Goal: Information Seeking & Learning: Learn about a topic

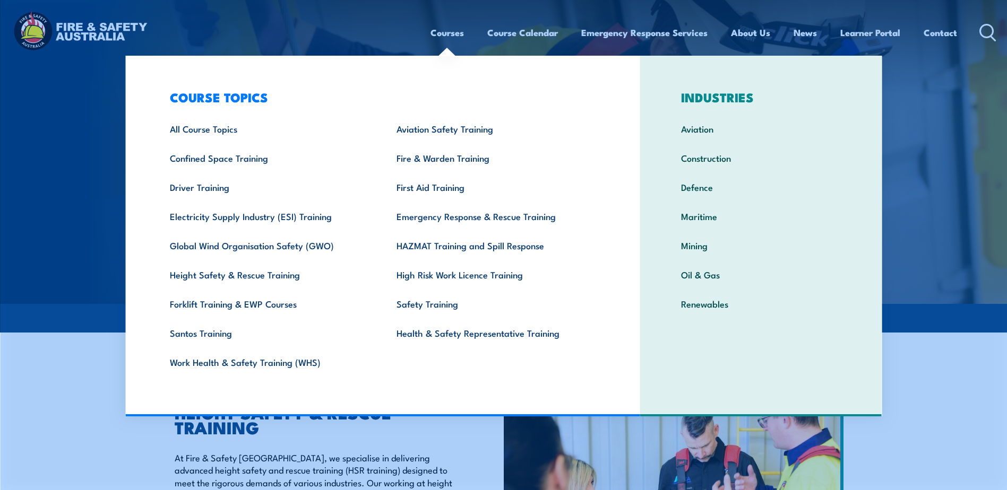
click at [443, 31] on link "Courses" at bounding box center [446, 33] width 33 height 28
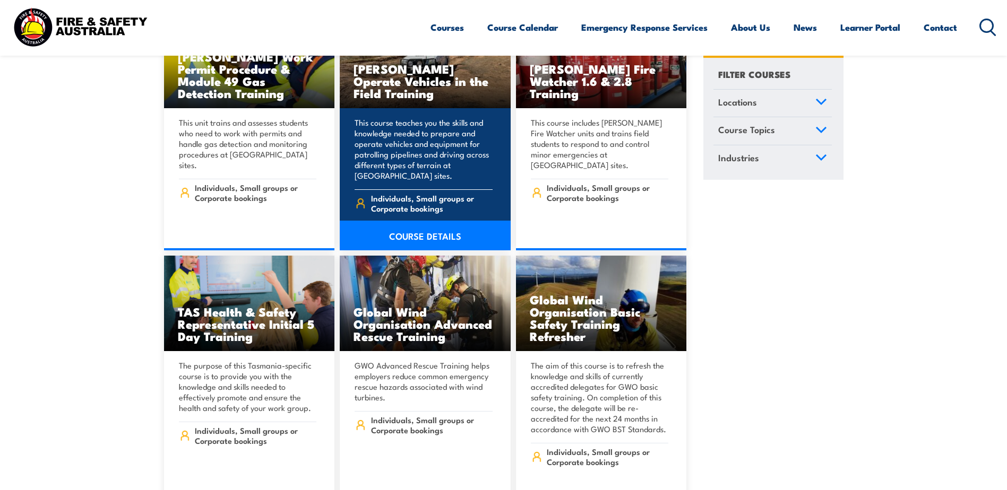
scroll to position [3396, 0]
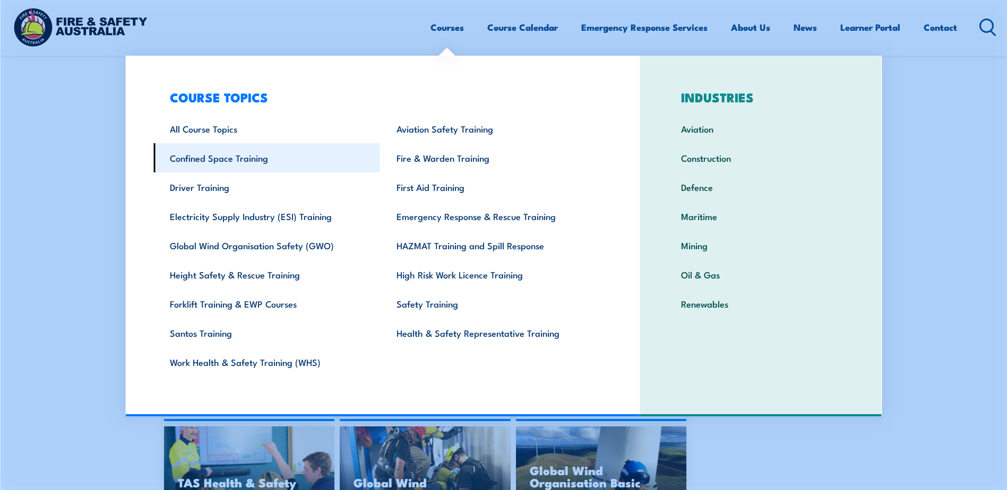
click at [238, 160] on link "Confined Space Training" at bounding box center [266, 157] width 227 height 29
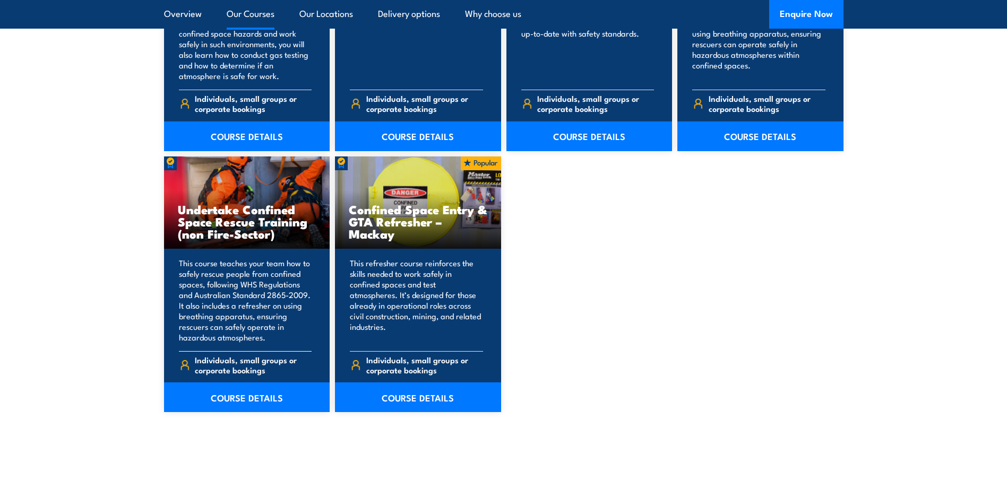
scroll to position [1061, 0]
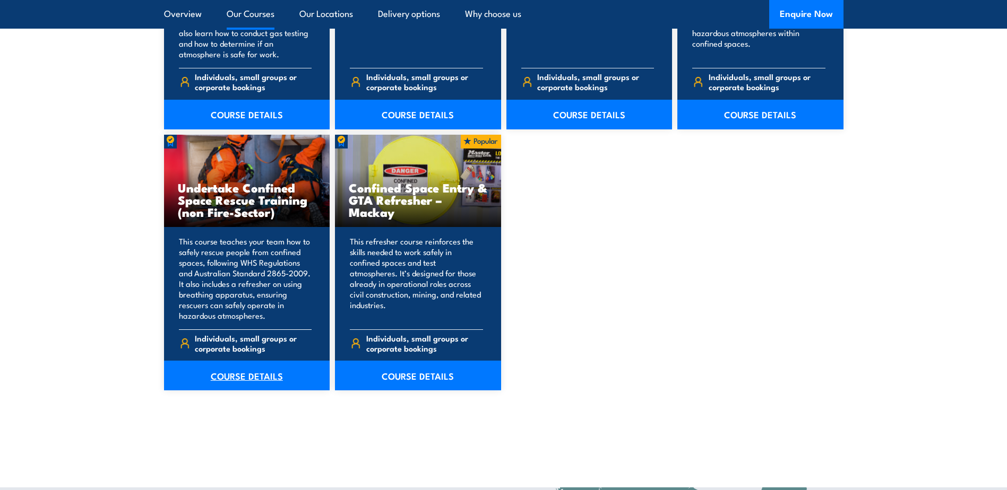
click at [250, 369] on link "COURSE DETAILS" at bounding box center [247, 376] width 166 height 30
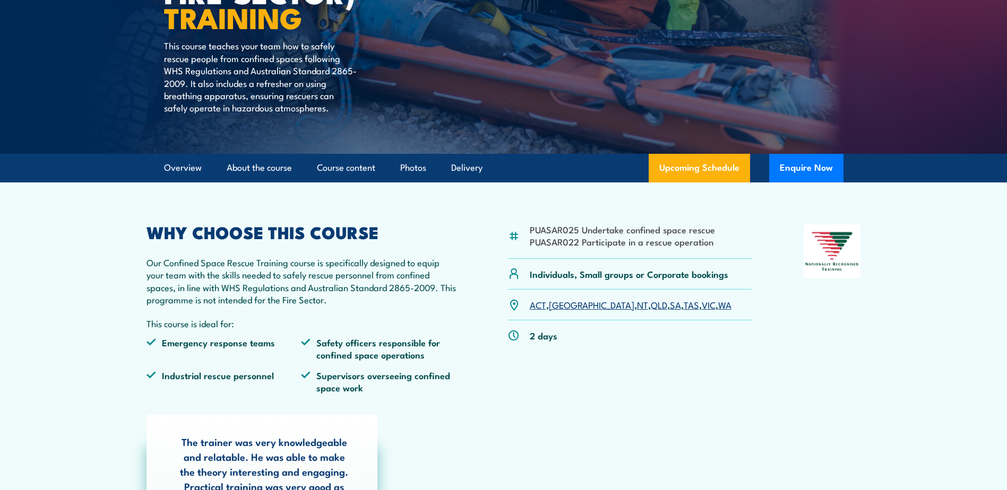
scroll to position [53, 0]
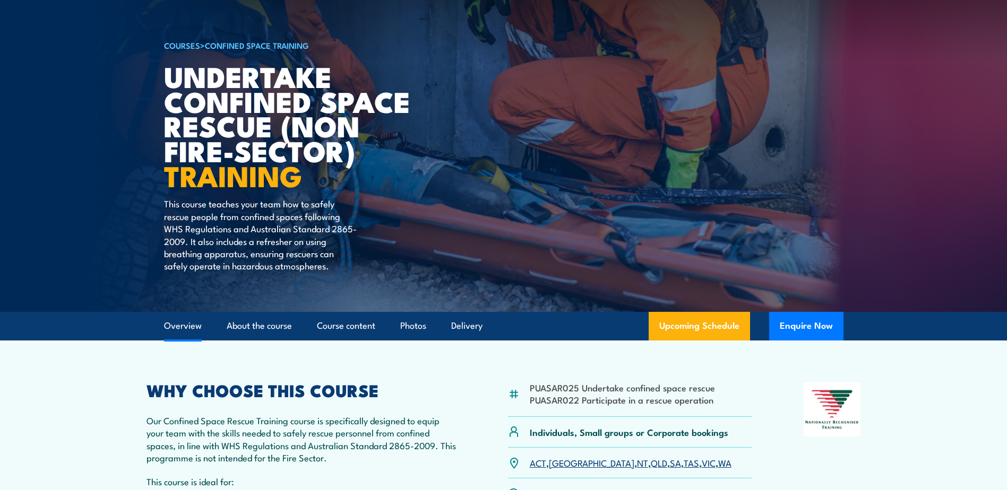
click at [172, 324] on link "Overview" at bounding box center [183, 326] width 38 height 28
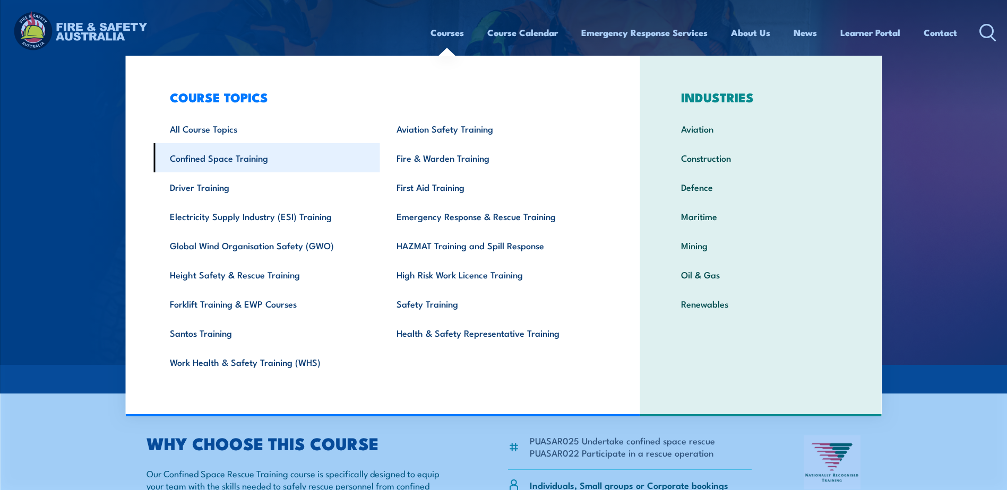
click at [239, 155] on link "Confined Space Training" at bounding box center [266, 157] width 227 height 29
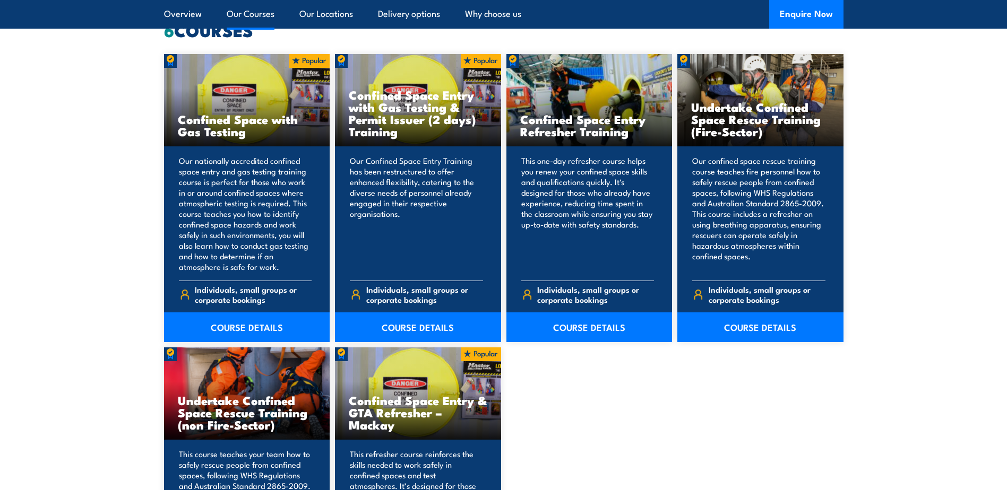
scroll to position [849, 0]
click at [228, 319] on link "COURSE DETAILS" at bounding box center [247, 327] width 166 height 30
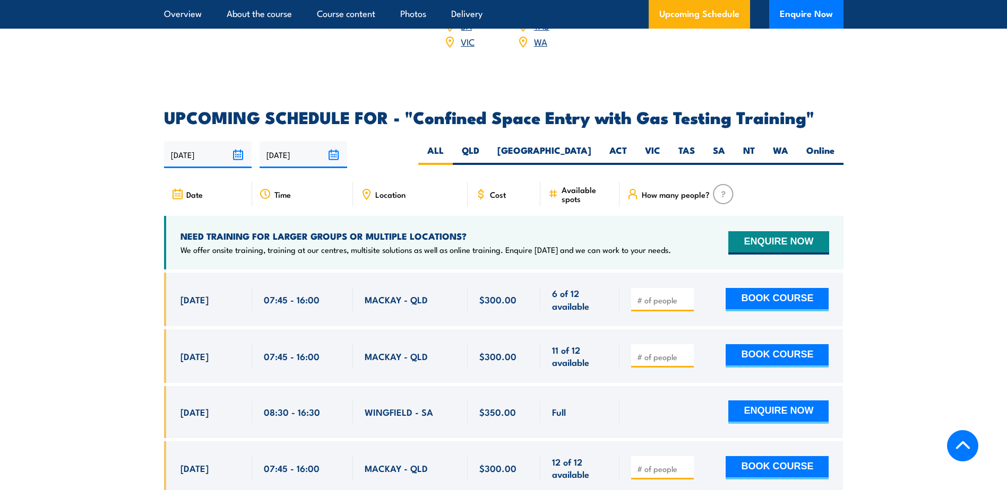
scroll to position [1857, 0]
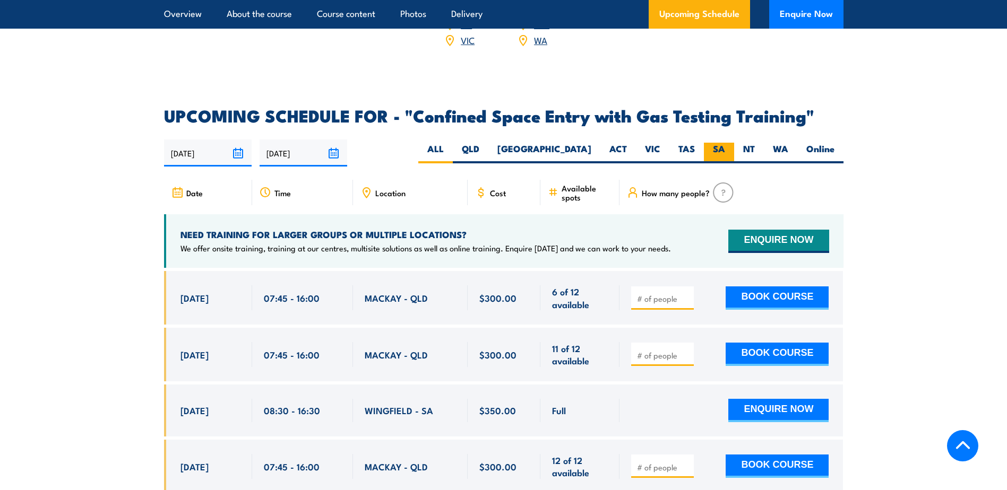
click at [713, 143] on label "SA" at bounding box center [719, 153] width 30 height 21
click at [725, 143] on input "SA" at bounding box center [728, 146] width 7 height 7
radio input "true"
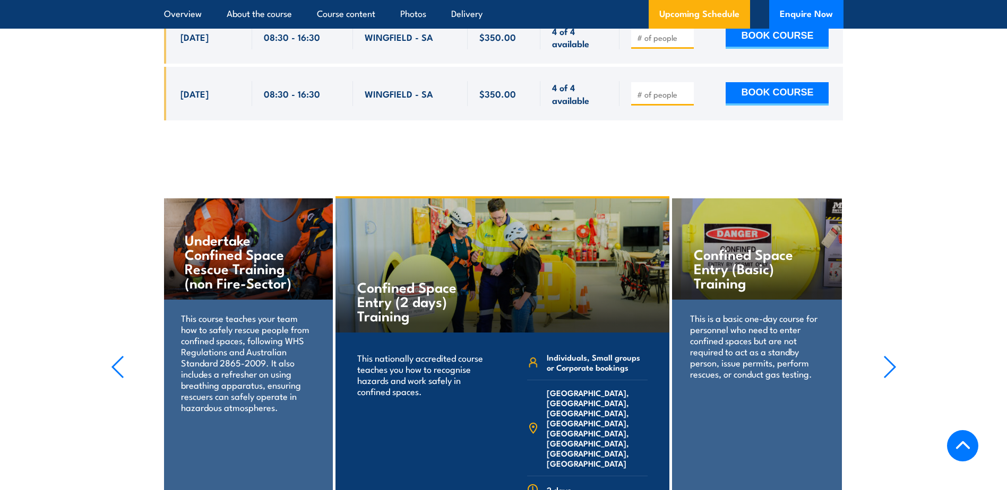
scroll to position [2651, 0]
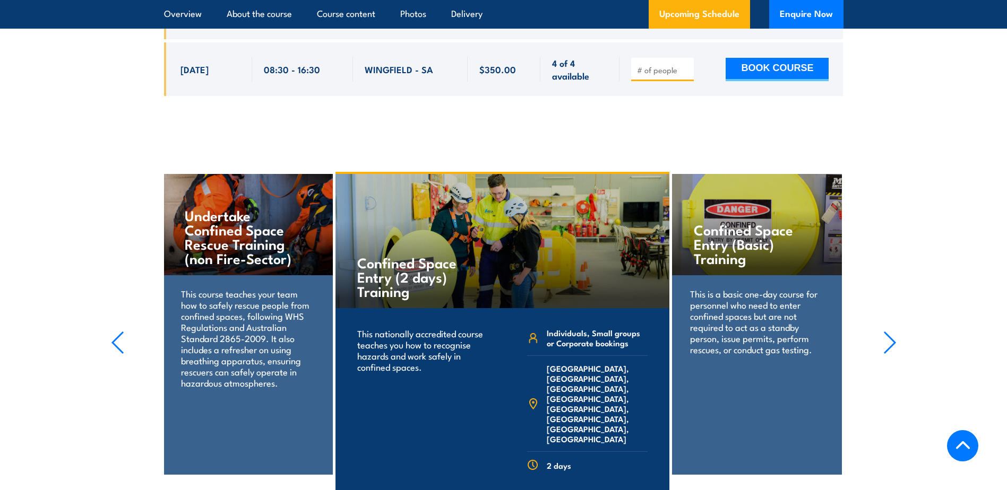
click at [744, 311] on p "This is a basic one-day course for personnel who need to enter confined spaces …" at bounding box center [756, 321] width 133 height 67
click at [893, 338] on icon "button" at bounding box center [889, 342] width 11 height 21
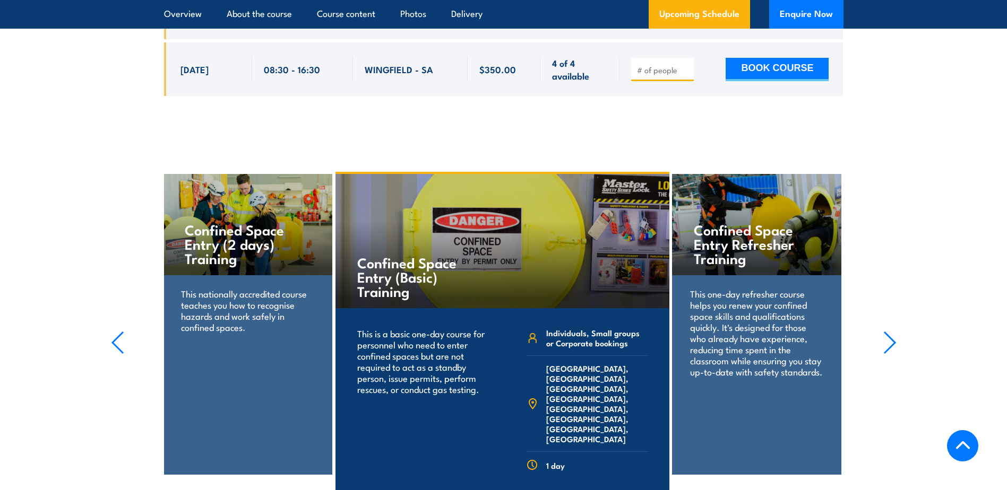
click at [893, 338] on icon "button" at bounding box center [889, 342] width 11 height 21
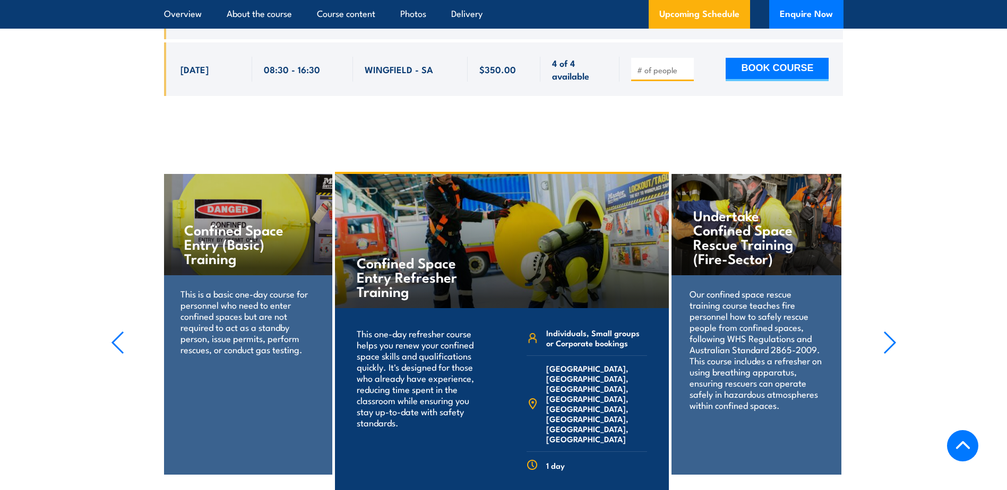
click at [893, 338] on icon "button" at bounding box center [889, 342] width 11 height 21
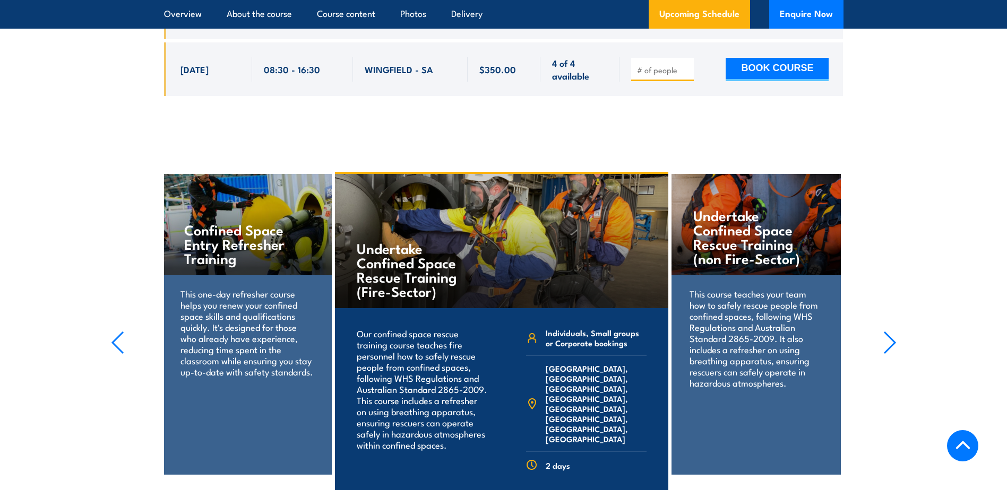
click at [893, 338] on icon "button" at bounding box center [889, 342] width 11 height 21
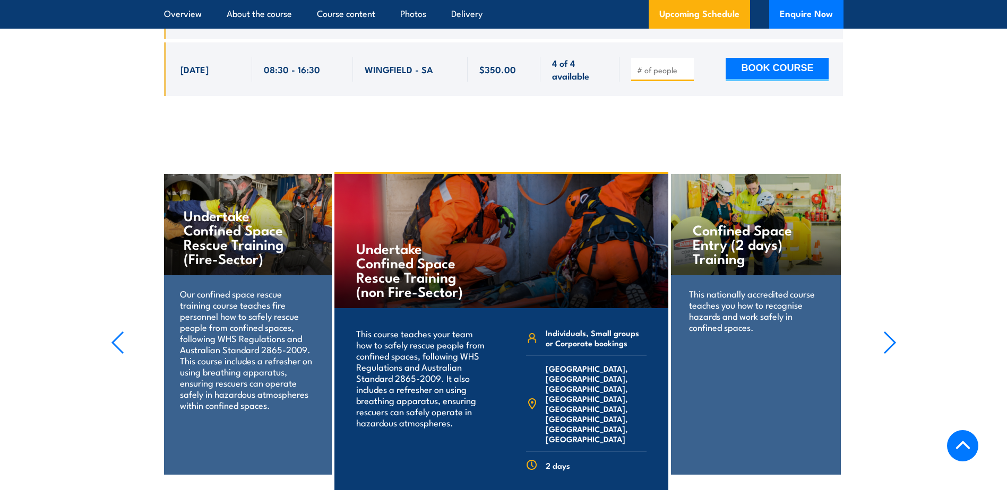
click at [893, 338] on icon "button" at bounding box center [889, 342] width 11 height 21
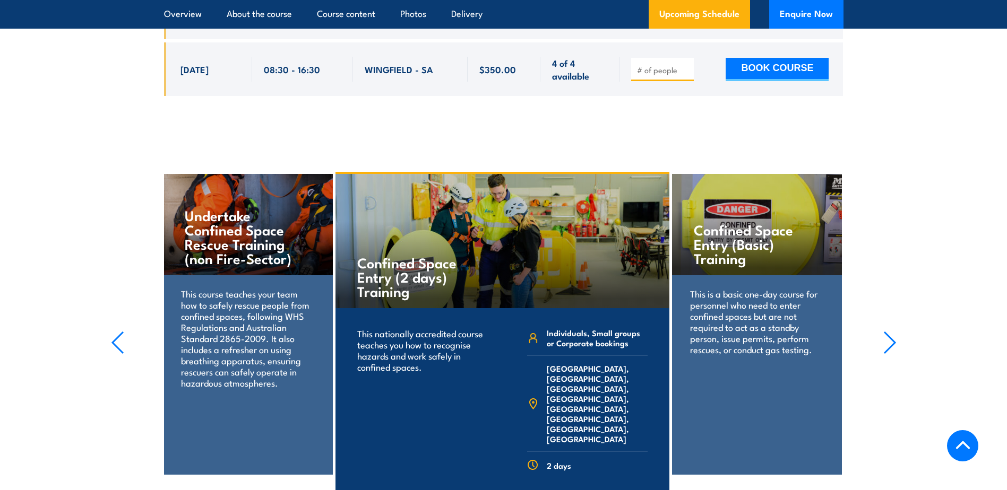
click at [893, 338] on icon "button" at bounding box center [889, 342] width 11 height 21
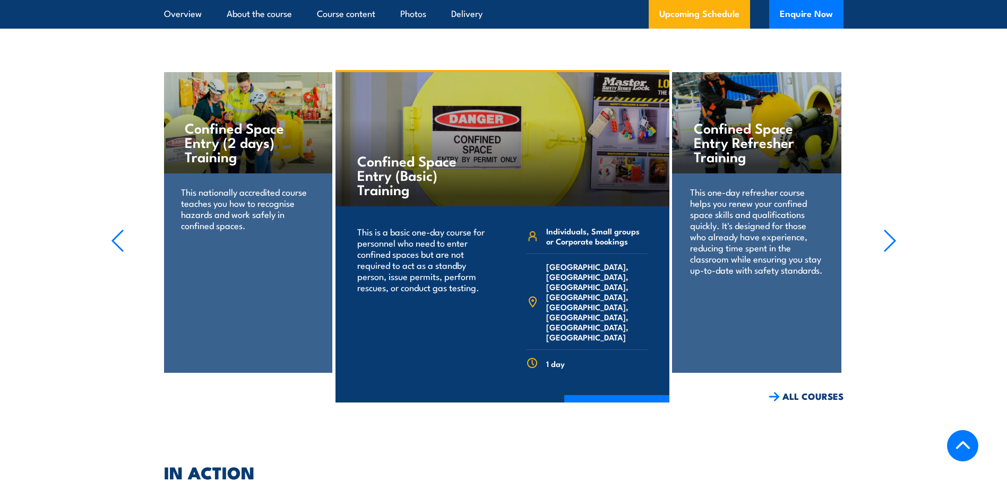
scroll to position [2758, 0]
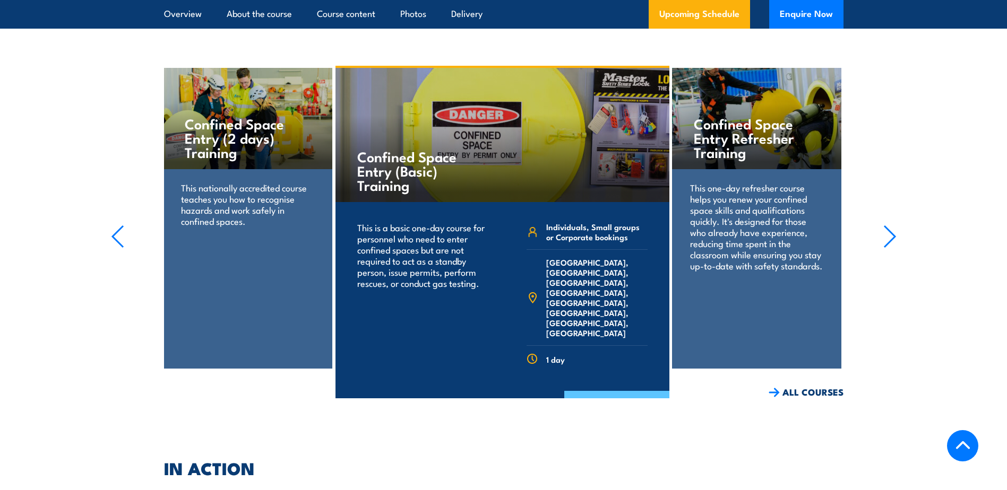
click at [604, 391] on link "COURSE DETAILS" at bounding box center [616, 405] width 105 height 28
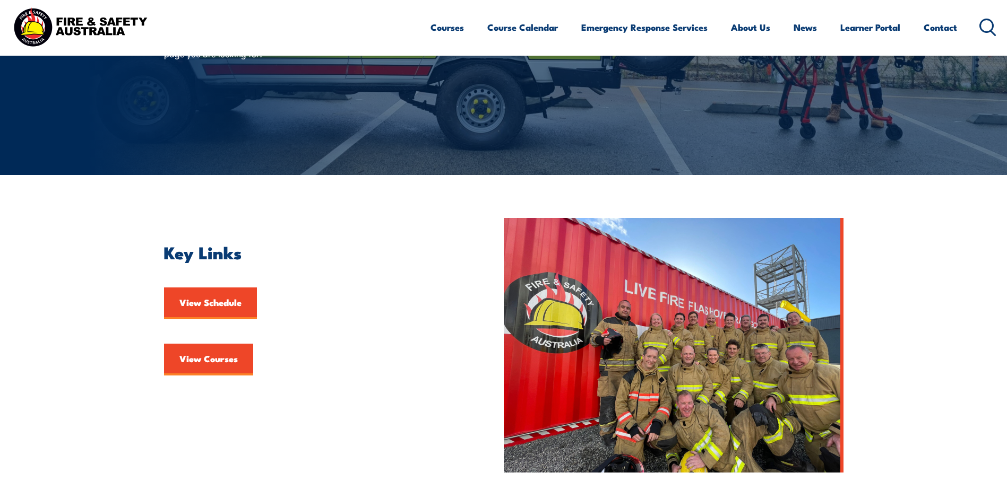
scroll to position [371, 0]
